Goal: Transaction & Acquisition: Download file/media

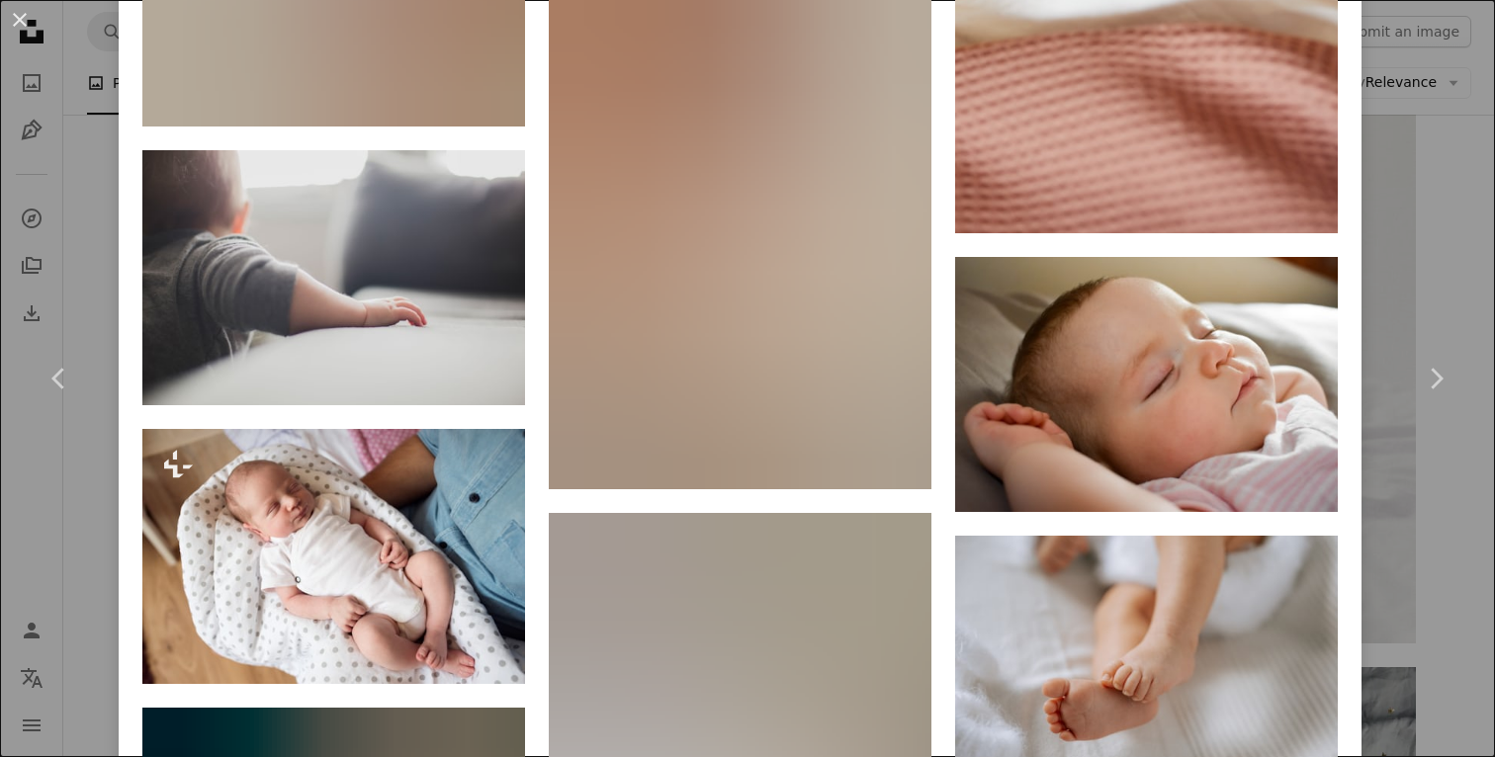
scroll to position [11660, 0]
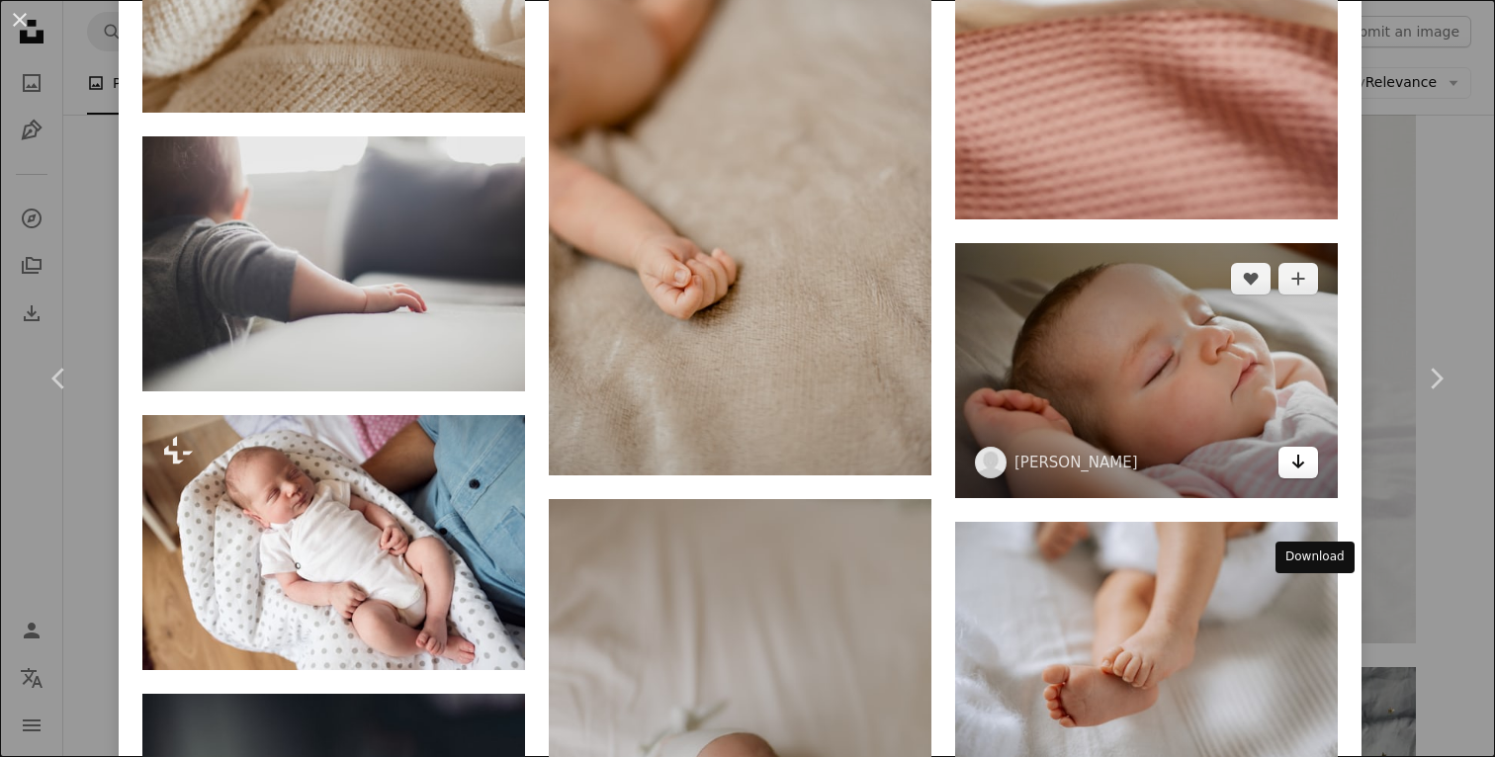
click at [1306, 474] on icon "Arrow pointing down" at bounding box center [1298, 462] width 16 height 24
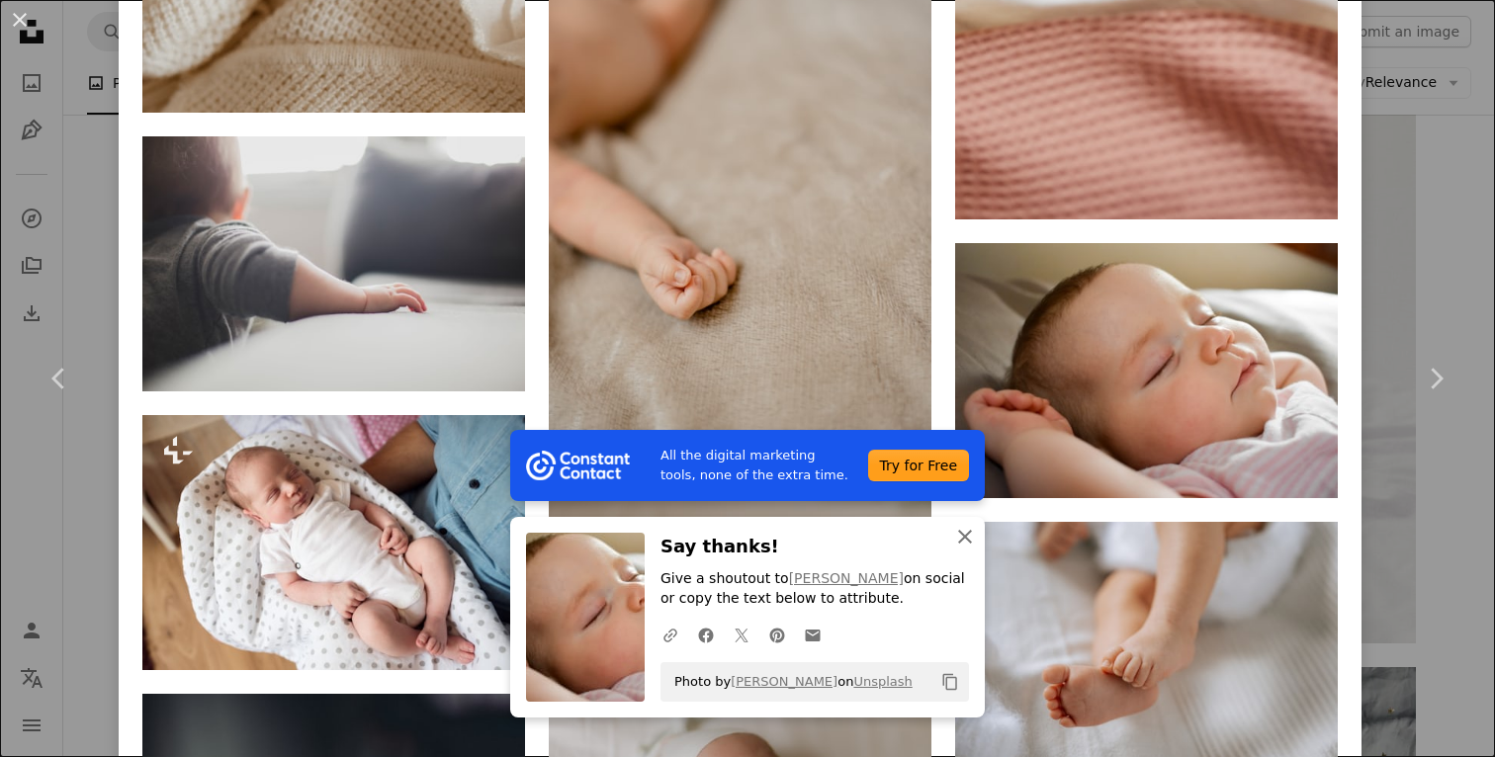
click at [978, 537] on button "An X shape Close" at bounding box center [965, 537] width 40 height 40
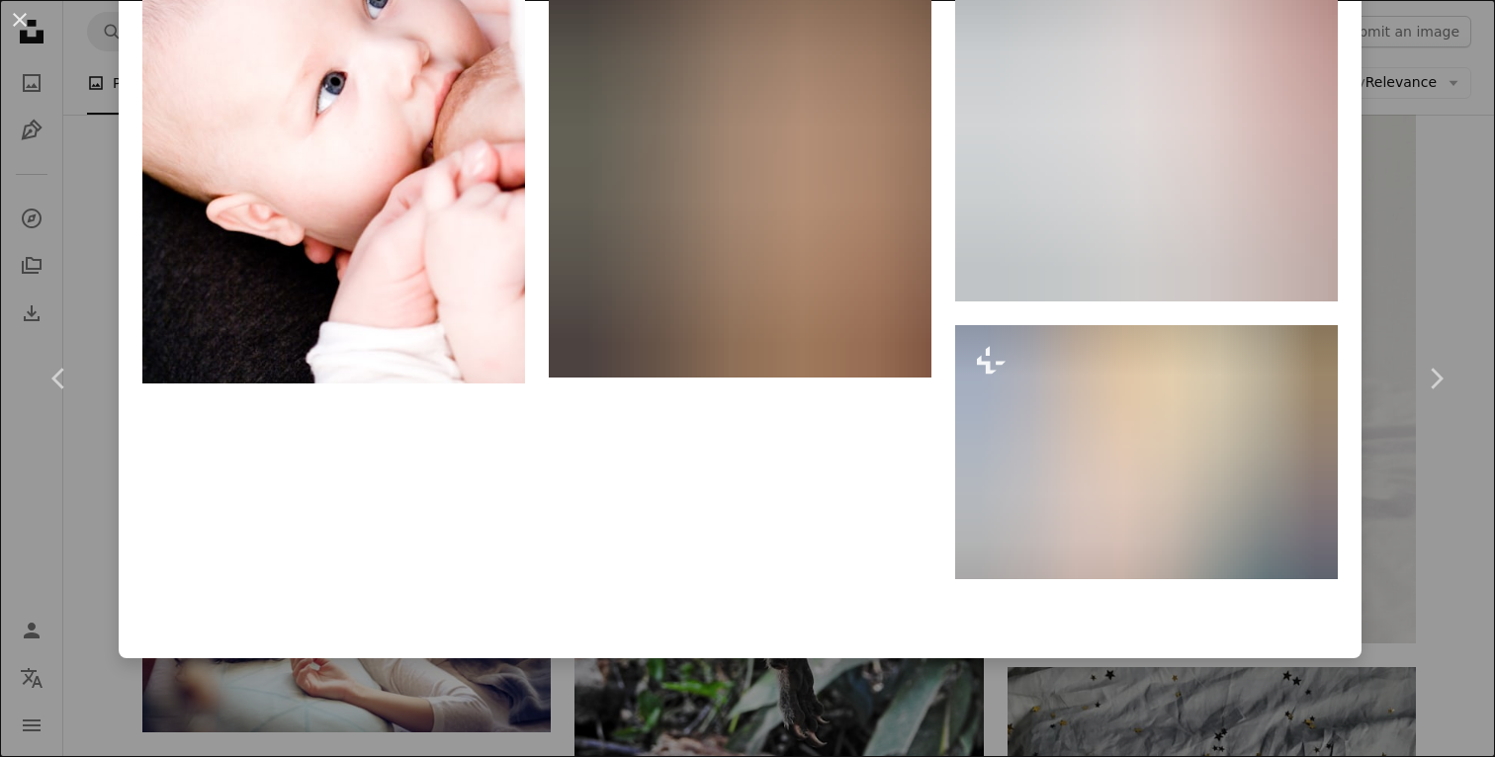
scroll to position [35779, 0]
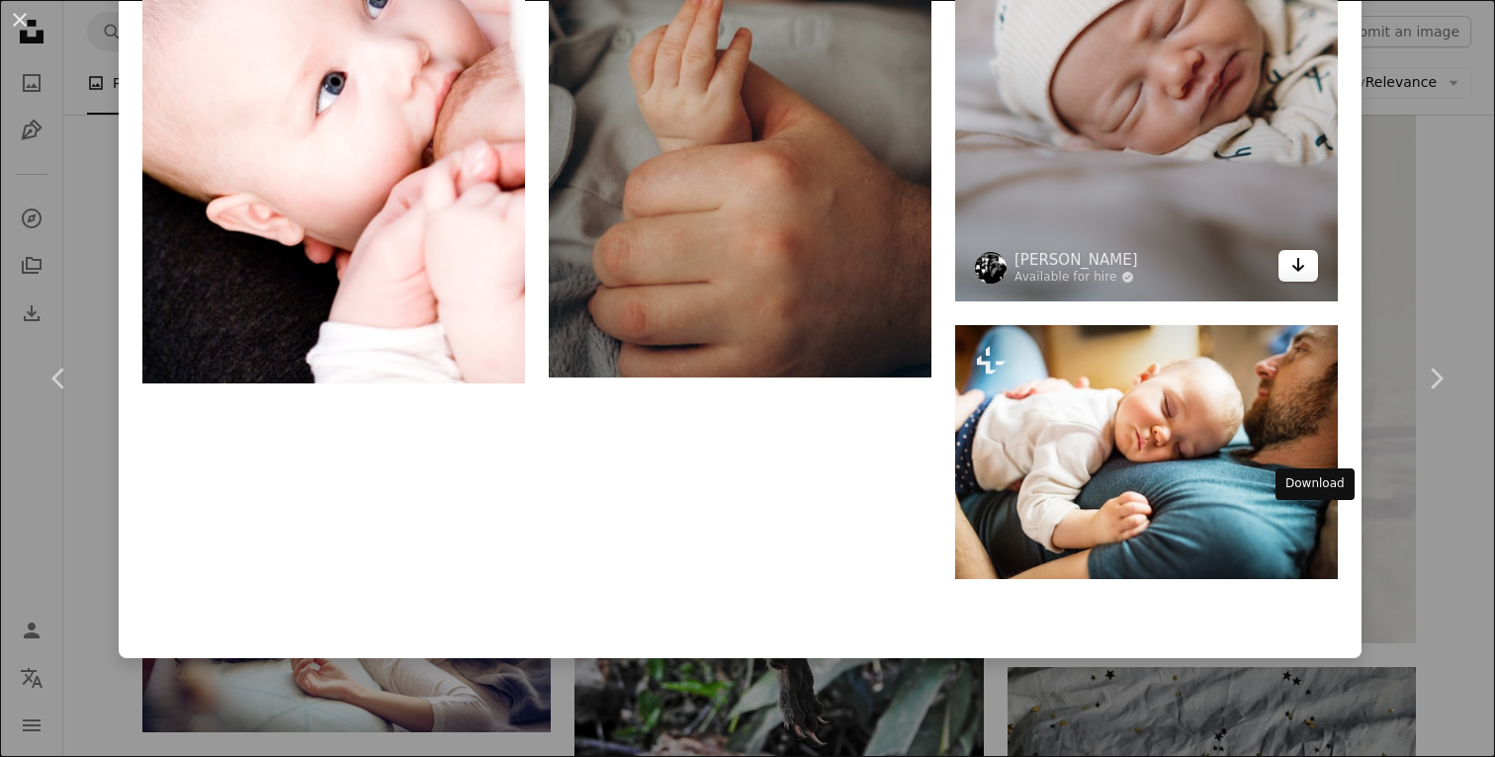
click at [1318, 282] on link "Arrow pointing down" at bounding box center [1298, 266] width 40 height 32
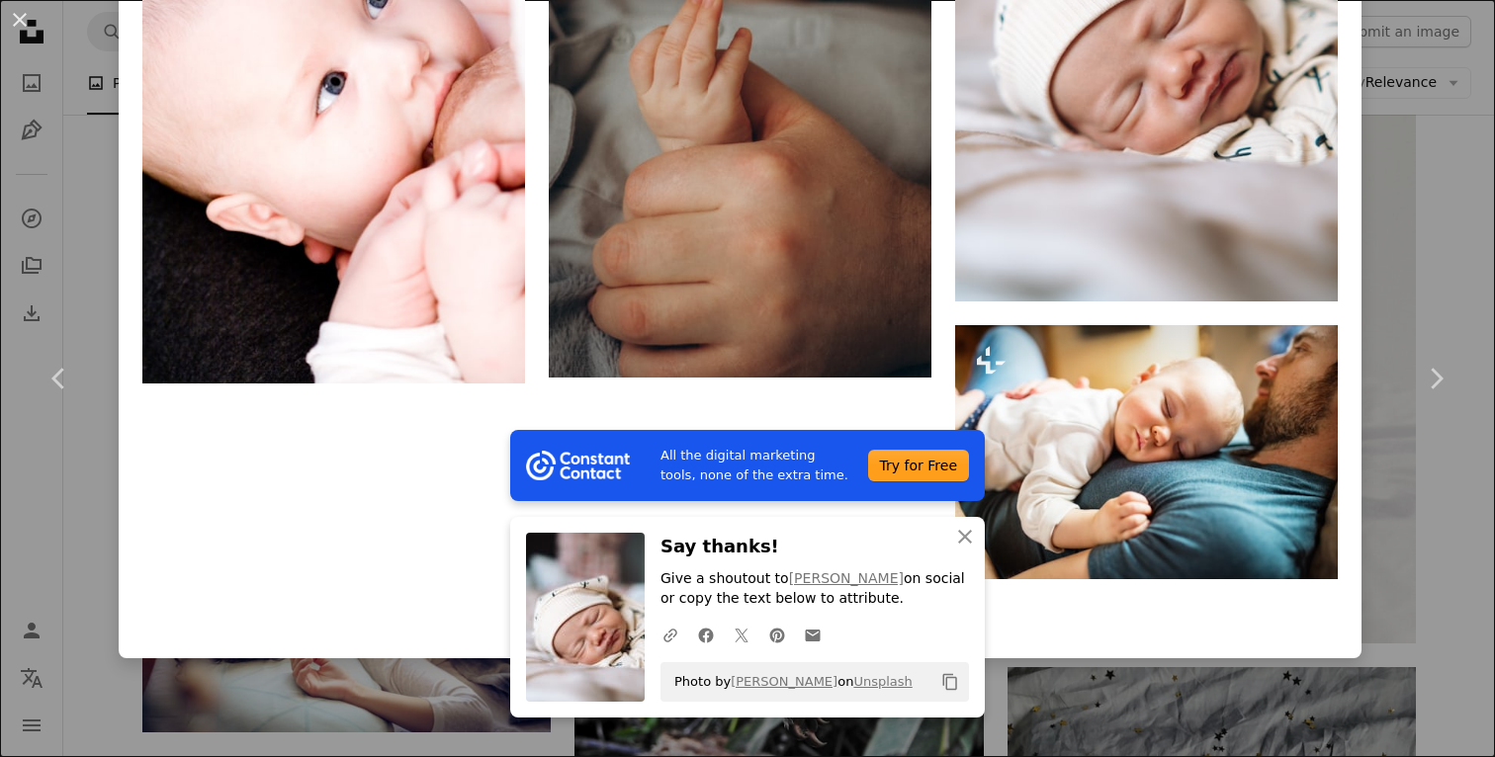
click at [971, 539] on icon "An X shape" at bounding box center [965, 537] width 24 height 24
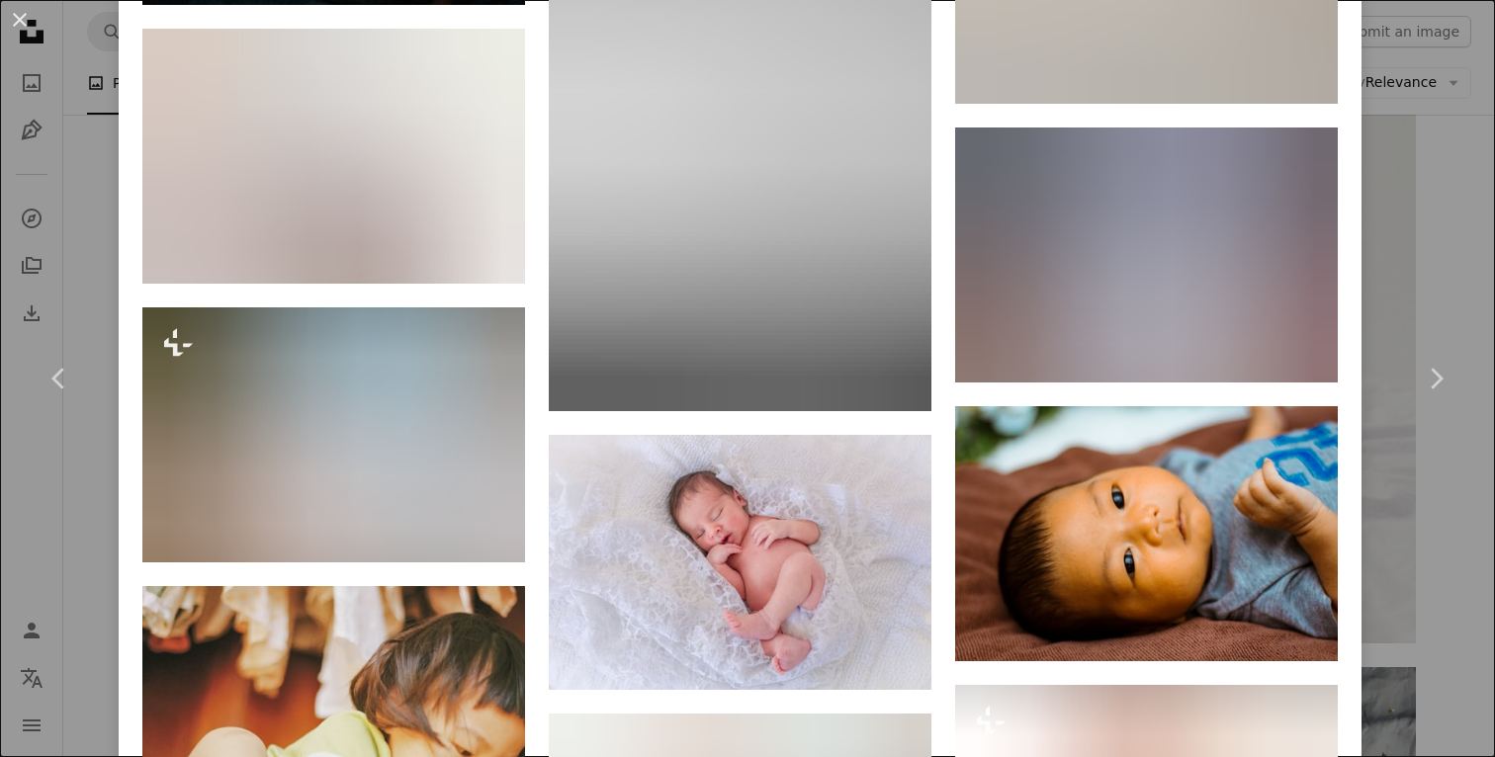
scroll to position [41626, 0]
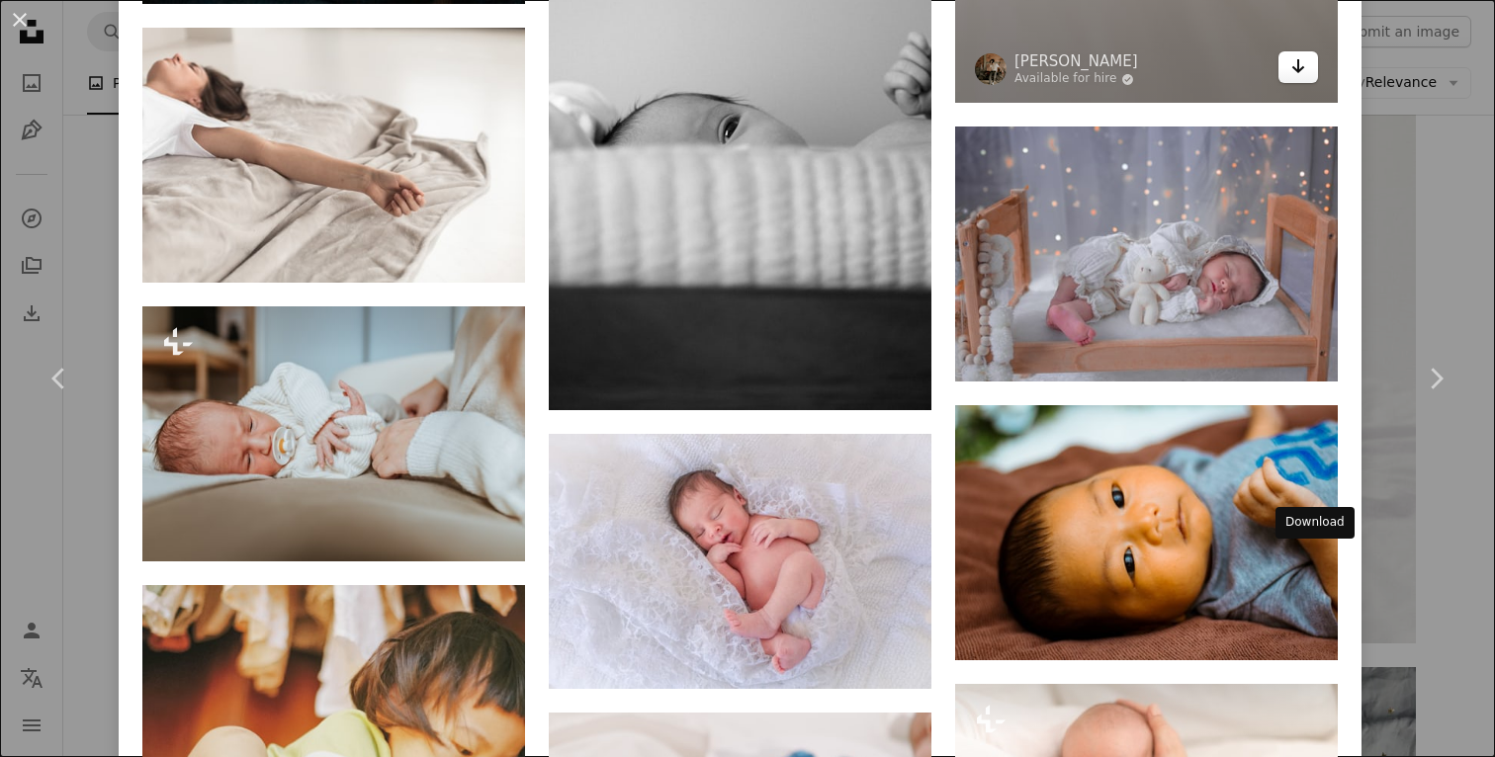
click at [1306, 78] on icon "Arrow pointing down" at bounding box center [1298, 66] width 16 height 24
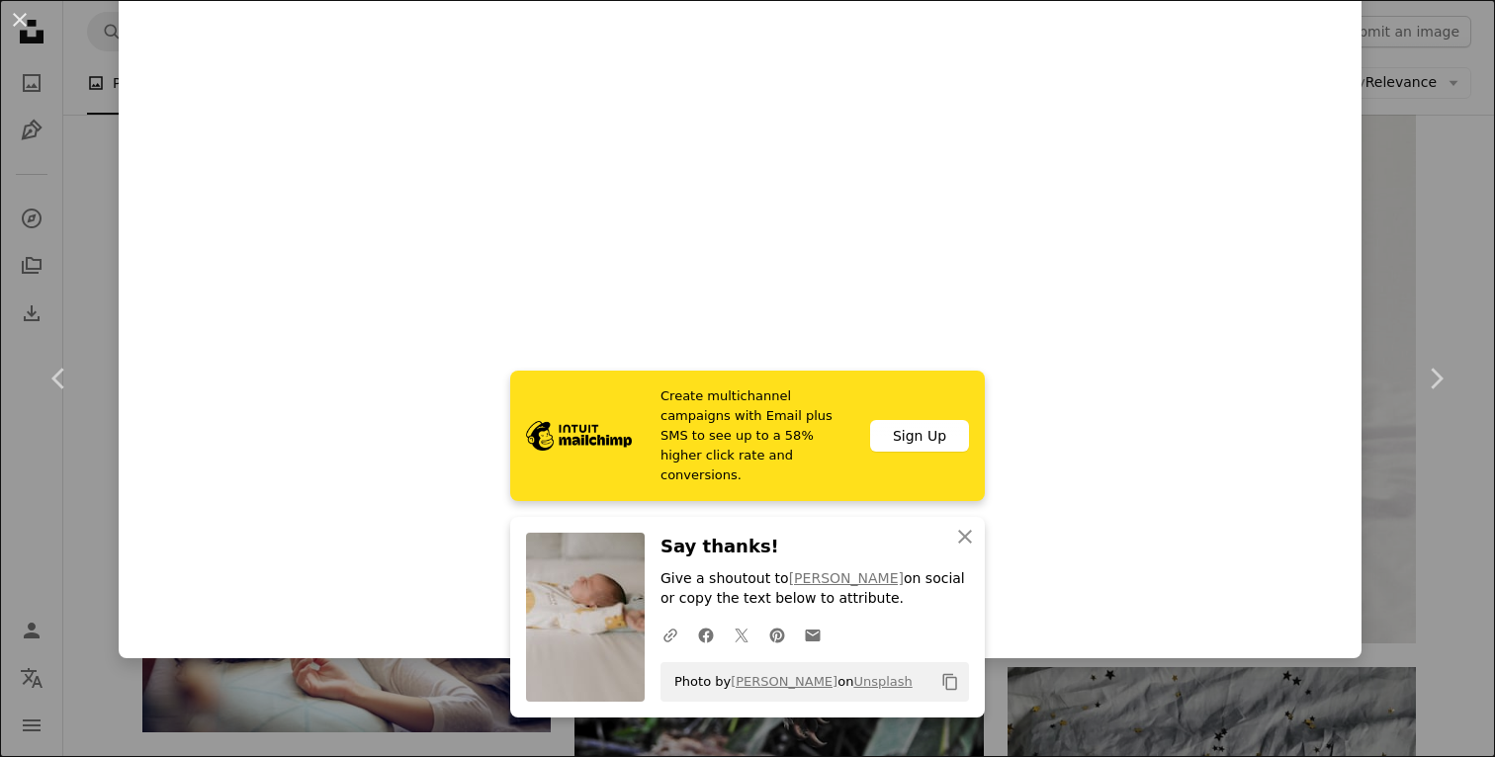
scroll to position [44518, 0]
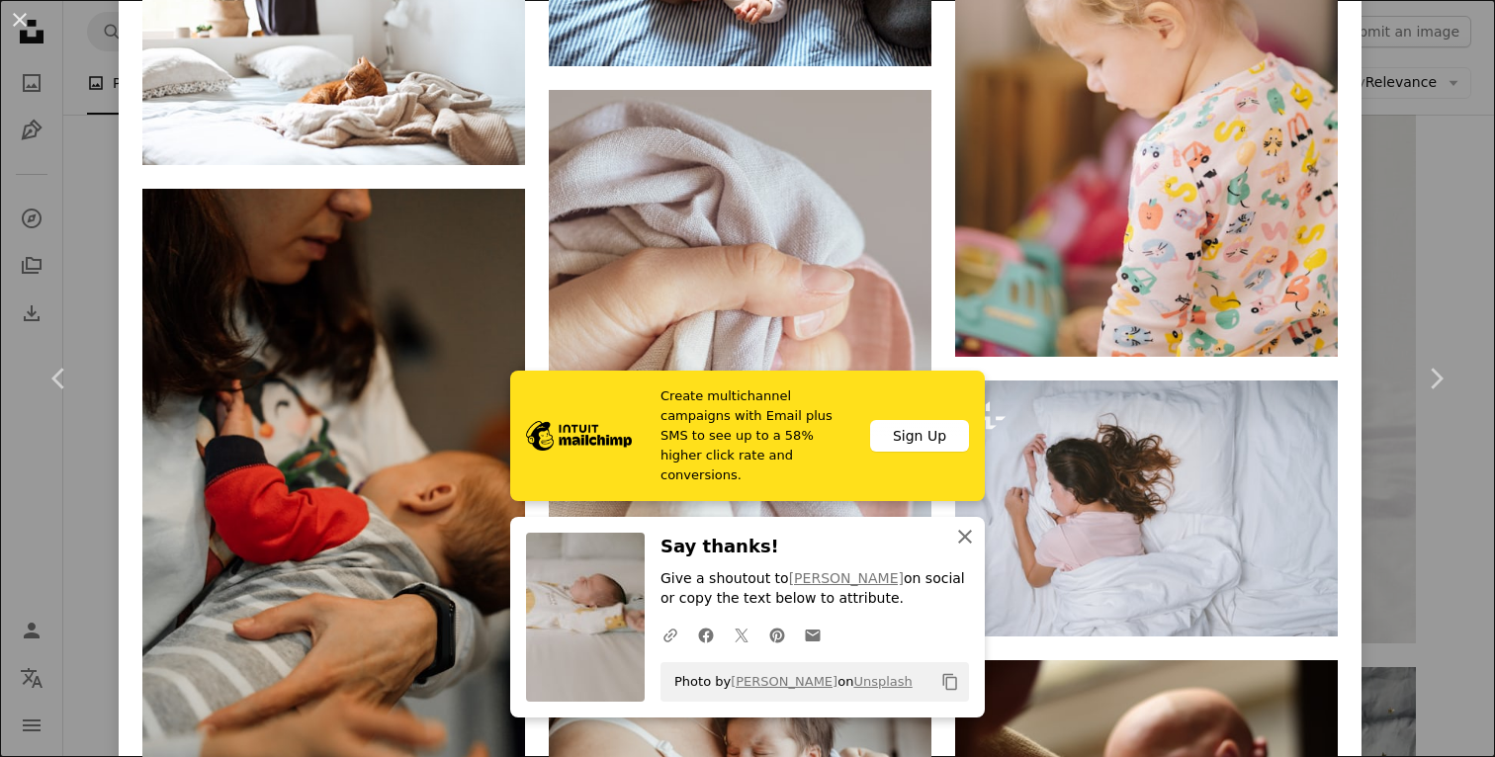
click at [963, 544] on icon "An X shape" at bounding box center [965, 537] width 24 height 24
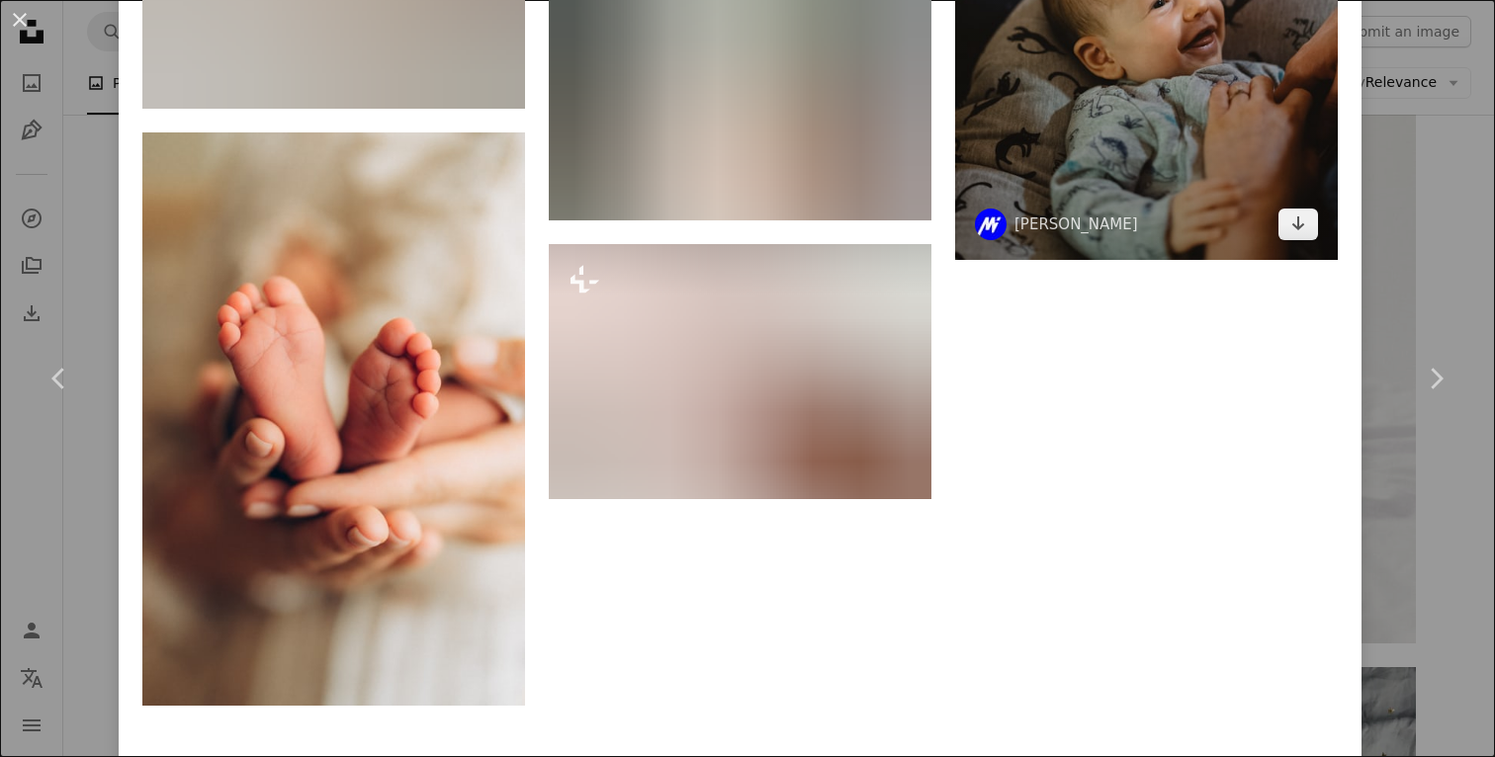
scroll to position [46617, 0]
